Goal: Information Seeking & Learning: Check status

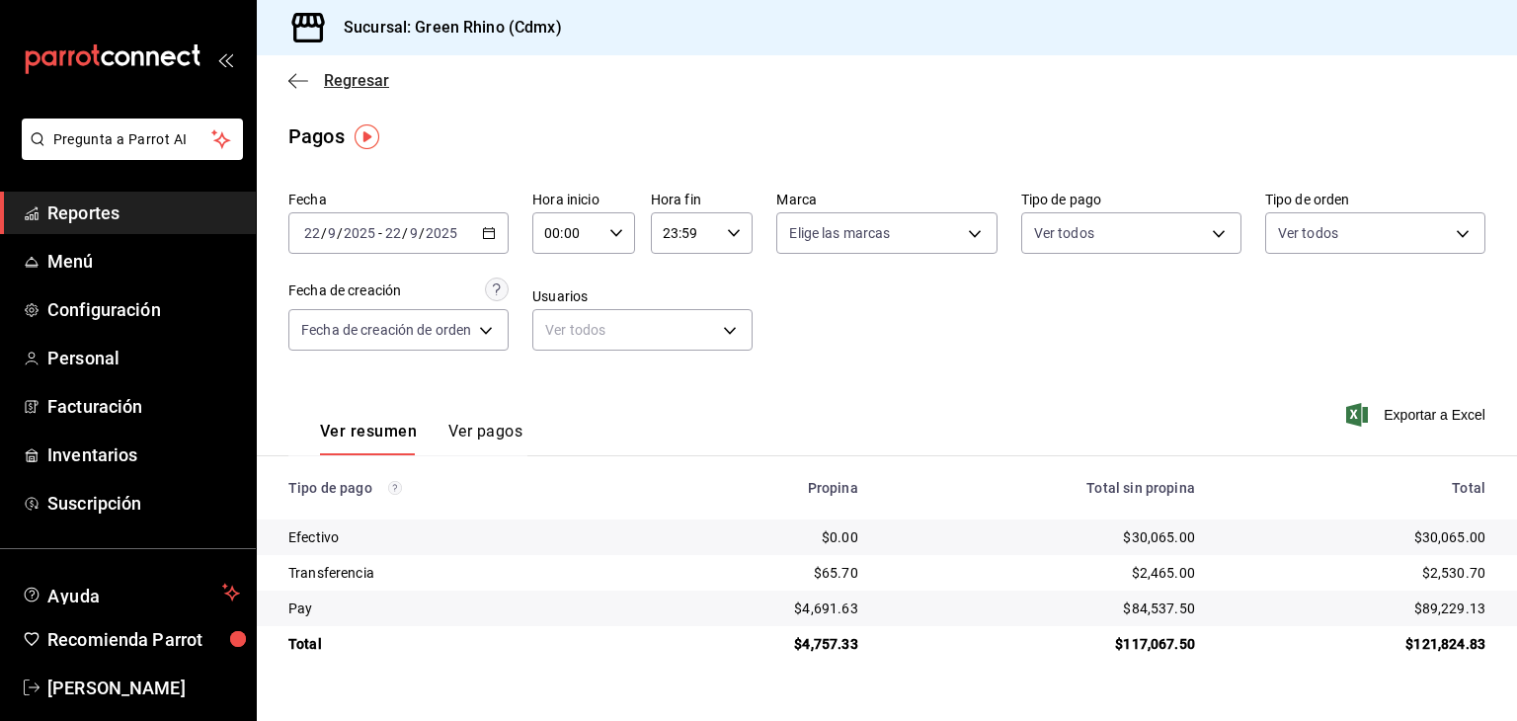
click at [334, 75] on span "Regresar" at bounding box center [356, 80] width 65 height 19
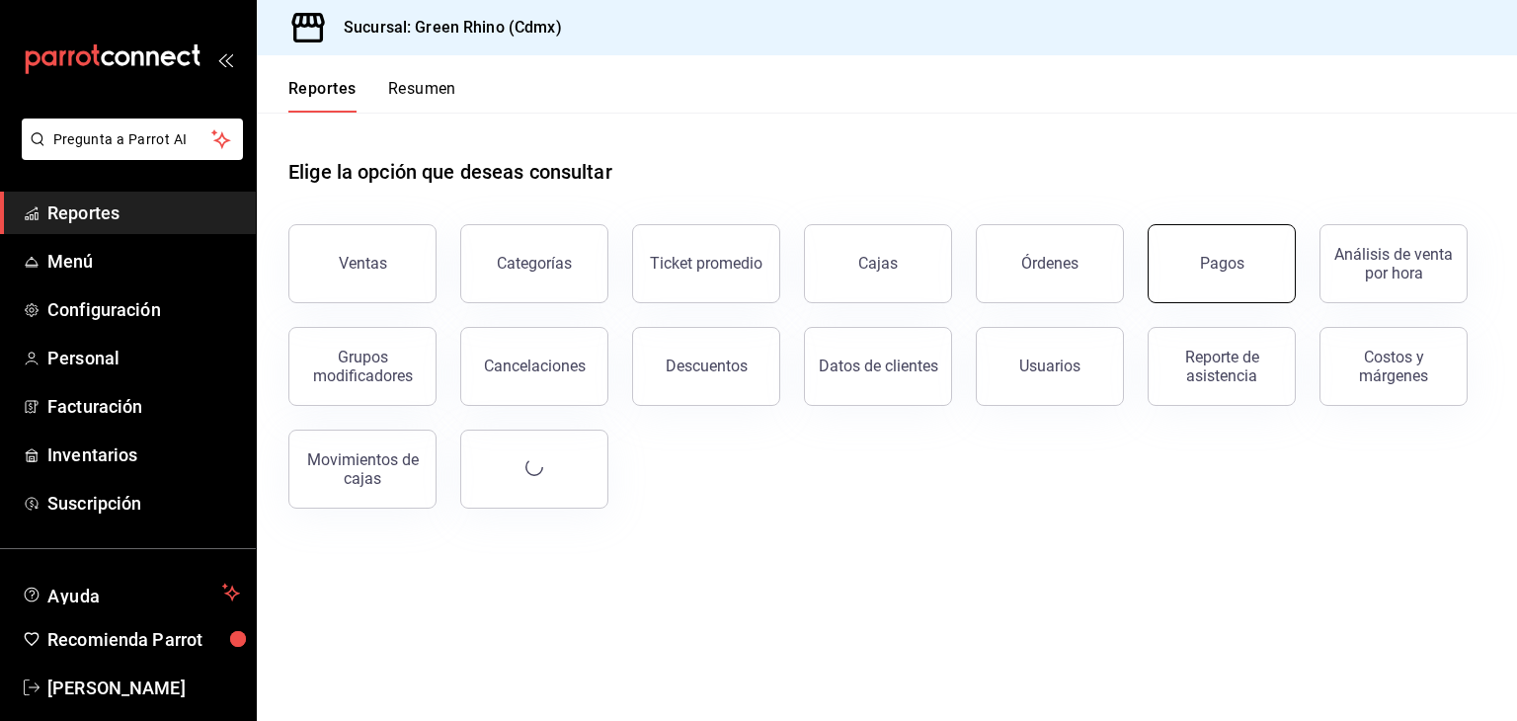
click at [1230, 261] on div "Pagos" at bounding box center [1222, 263] width 44 height 19
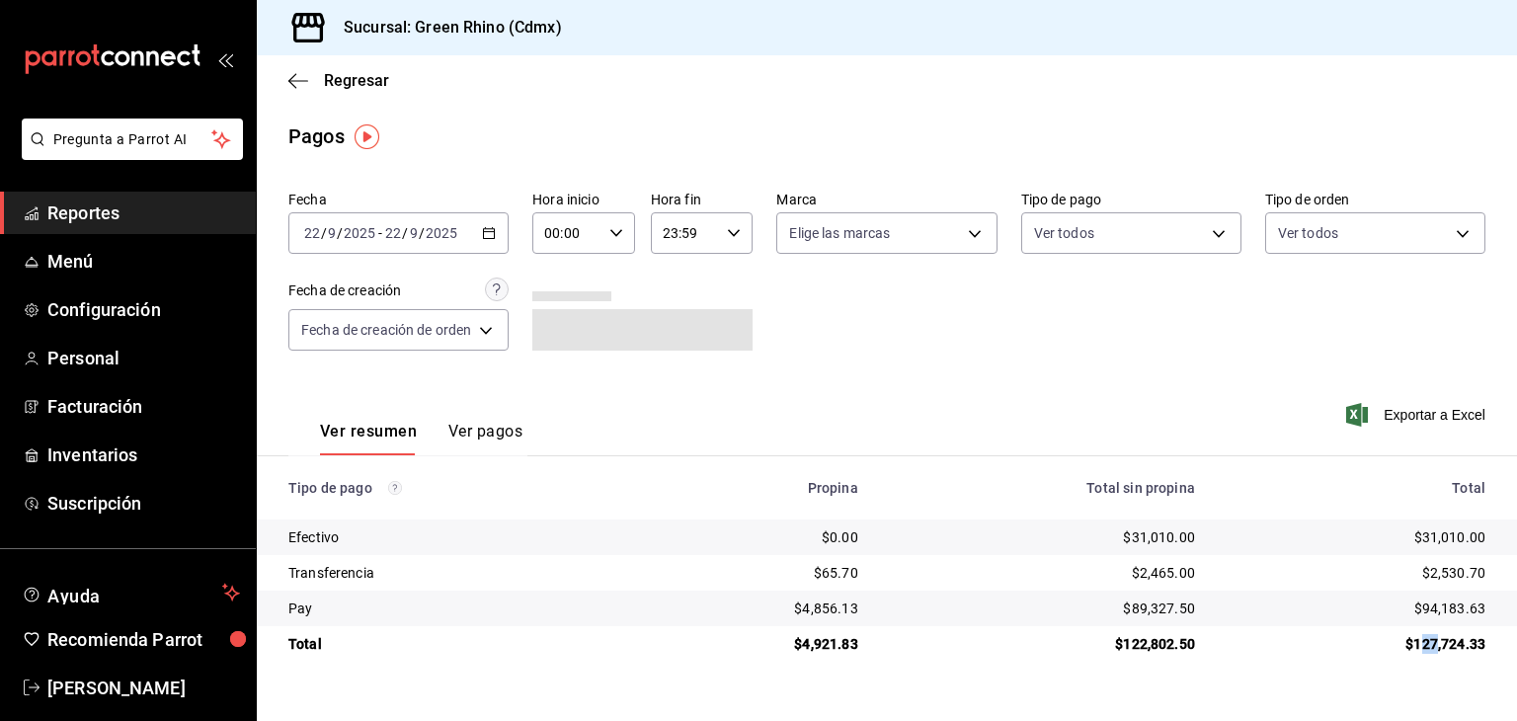
drag, startPoint x: 1418, startPoint y: 639, endPoint x: 1440, endPoint y: 641, distance: 21.8
click at [1440, 641] on div "$127,724.33" at bounding box center [1355, 644] width 259 height 20
drag, startPoint x: 1416, startPoint y: 645, endPoint x: 1446, endPoint y: 649, distance: 29.9
click at [1445, 649] on div "$127,724.33" at bounding box center [1355, 644] width 259 height 20
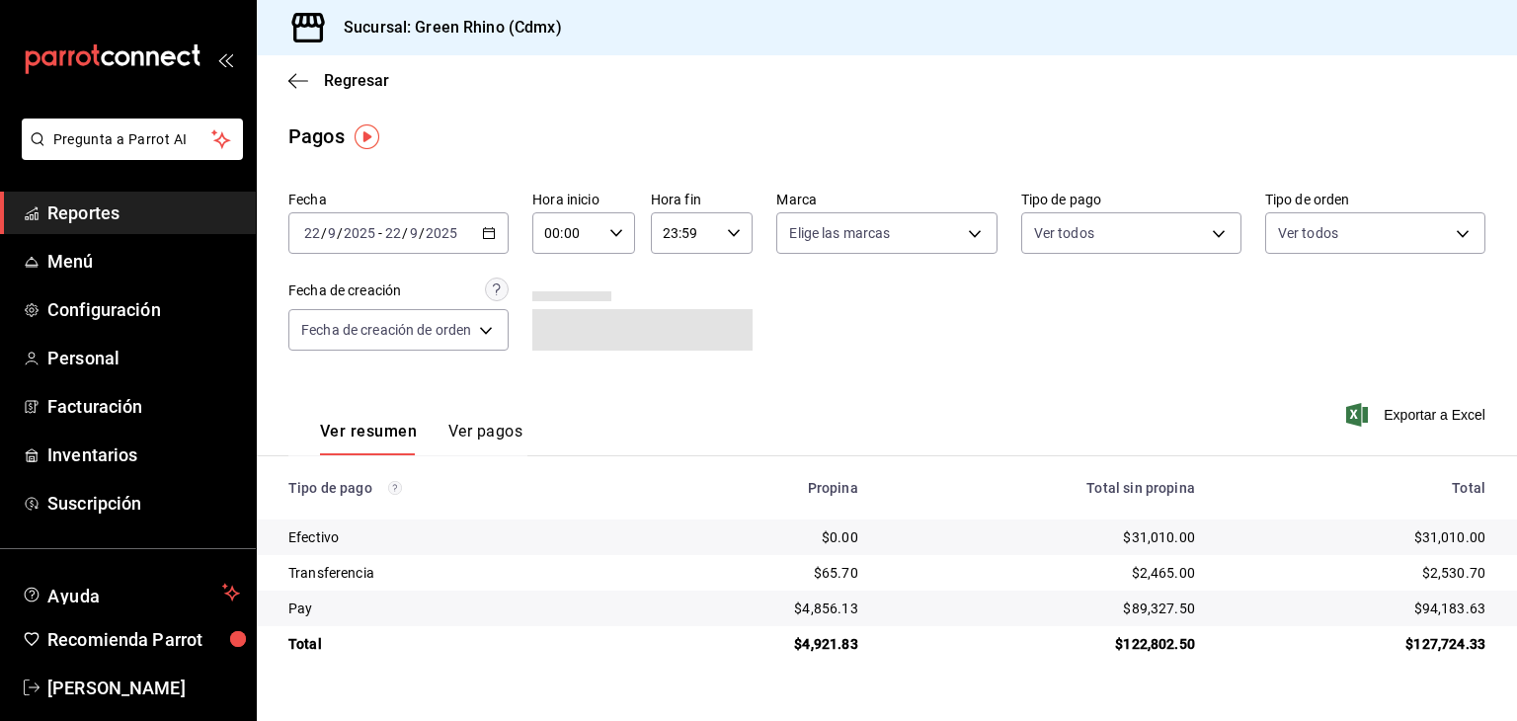
click at [1446, 649] on div "$127,724.33" at bounding box center [1355, 644] width 259 height 20
drag, startPoint x: 1197, startPoint y: 656, endPoint x: 1129, endPoint y: 653, distance: 68.2
click at [1129, 653] on td "$122,802.50" at bounding box center [1042, 644] width 337 height 36
drag, startPoint x: 1122, startPoint y: 649, endPoint x: 1191, endPoint y: 644, distance: 69.3
click at [1191, 644] on div "$122,802.50" at bounding box center [1042, 644] width 305 height 20
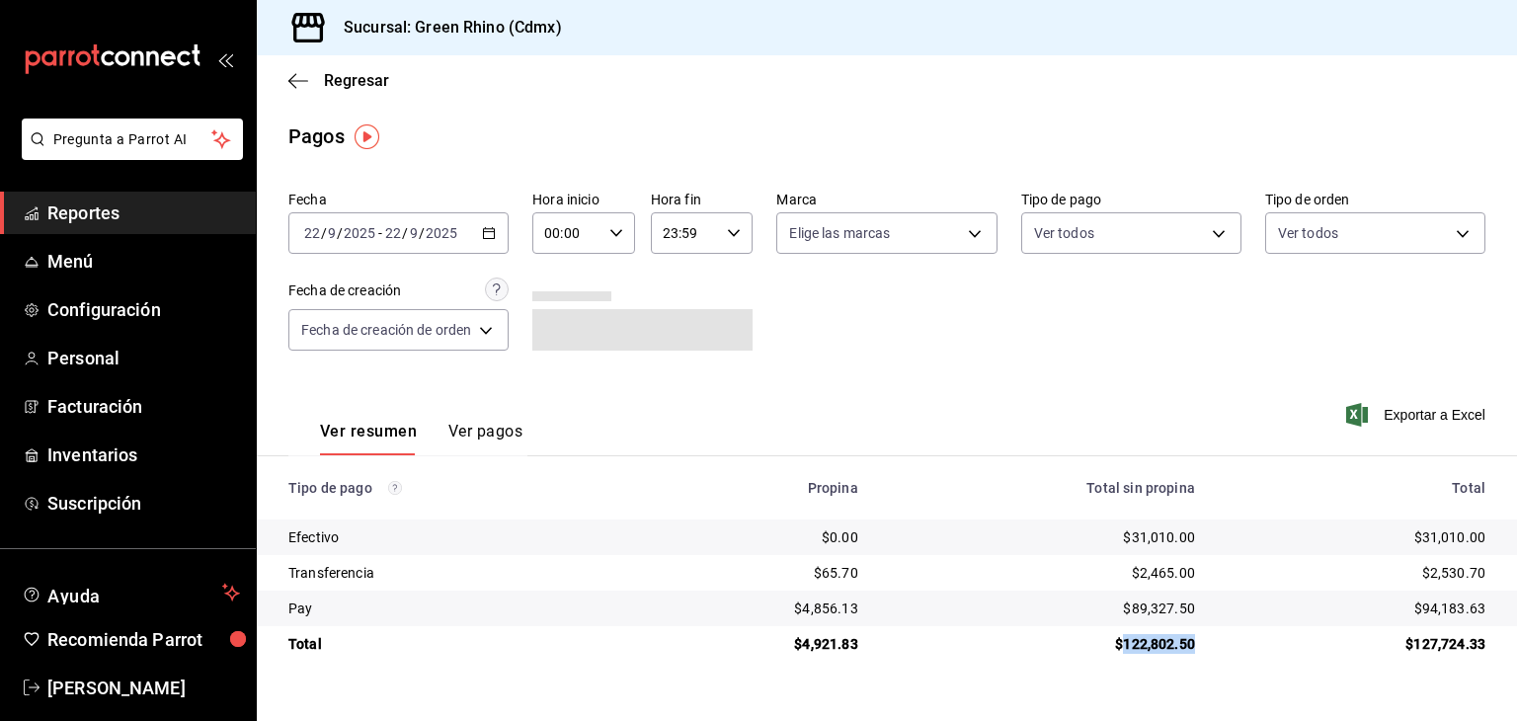
drag, startPoint x: 1191, startPoint y: 644, endPoint x: 1244, endPoint y: 637, distance: 53.8
click at [1191, 642] on div "$122,802.50" at bounding box center [1042, 644] width 305 height 20
drag, startPoint x: 1416, startPoint y: 649, endPoint x: 1477, endPoint y: 637, distance: 62.4
click at [1462, 643] on div "$127,724.33" at bounding box center [1355, 644] width 259 height 20
click at [1477, 637] on div "$127,724.33" at bounding box center [1355, 644] width 259 height 20
